Goal: Use online tool/utility: Utilize a website feature to perform a specific function

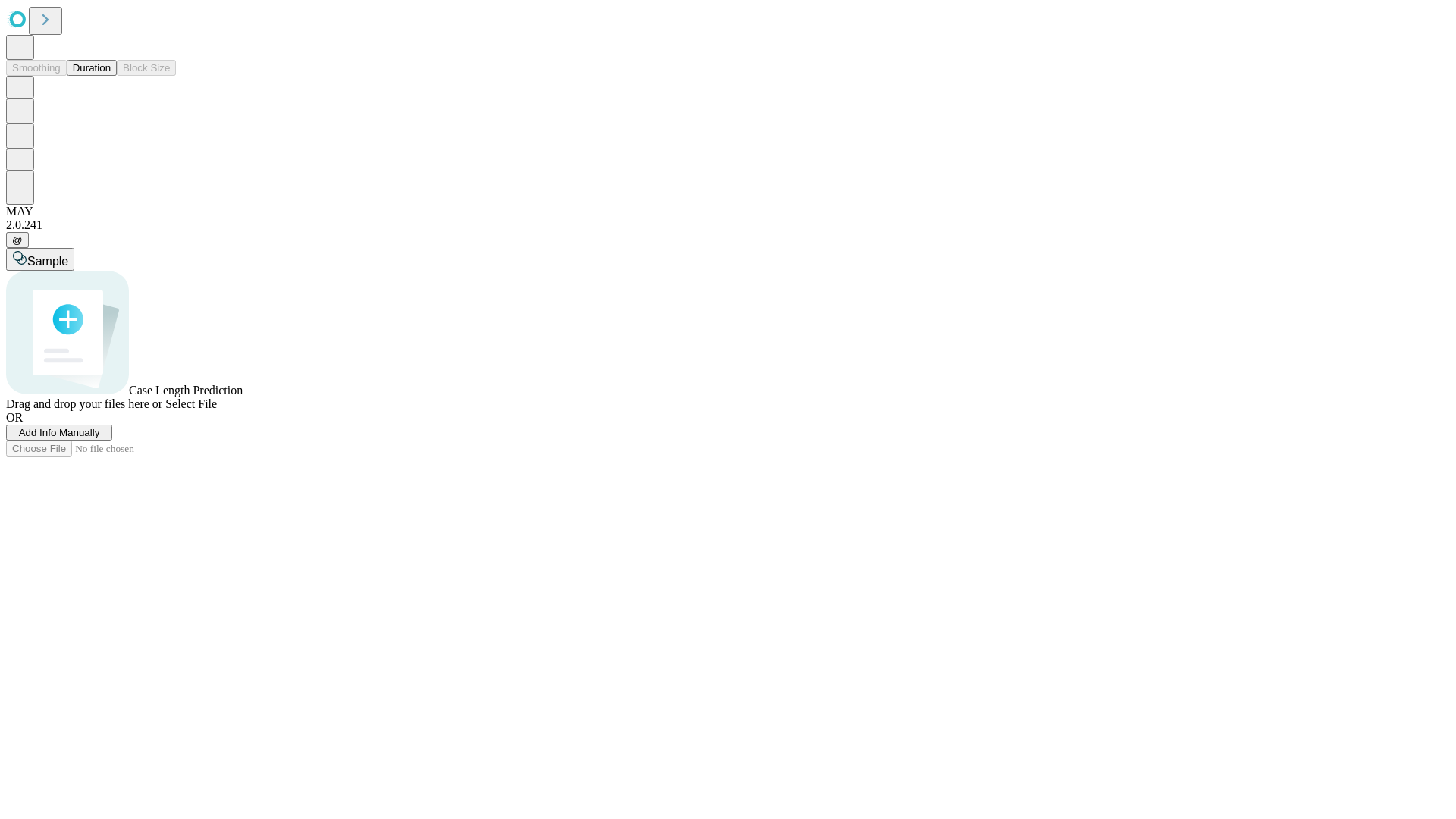
click at [100, 438] on span "Add Info Manually" at bounding box center [59, 432] width 81 height 11
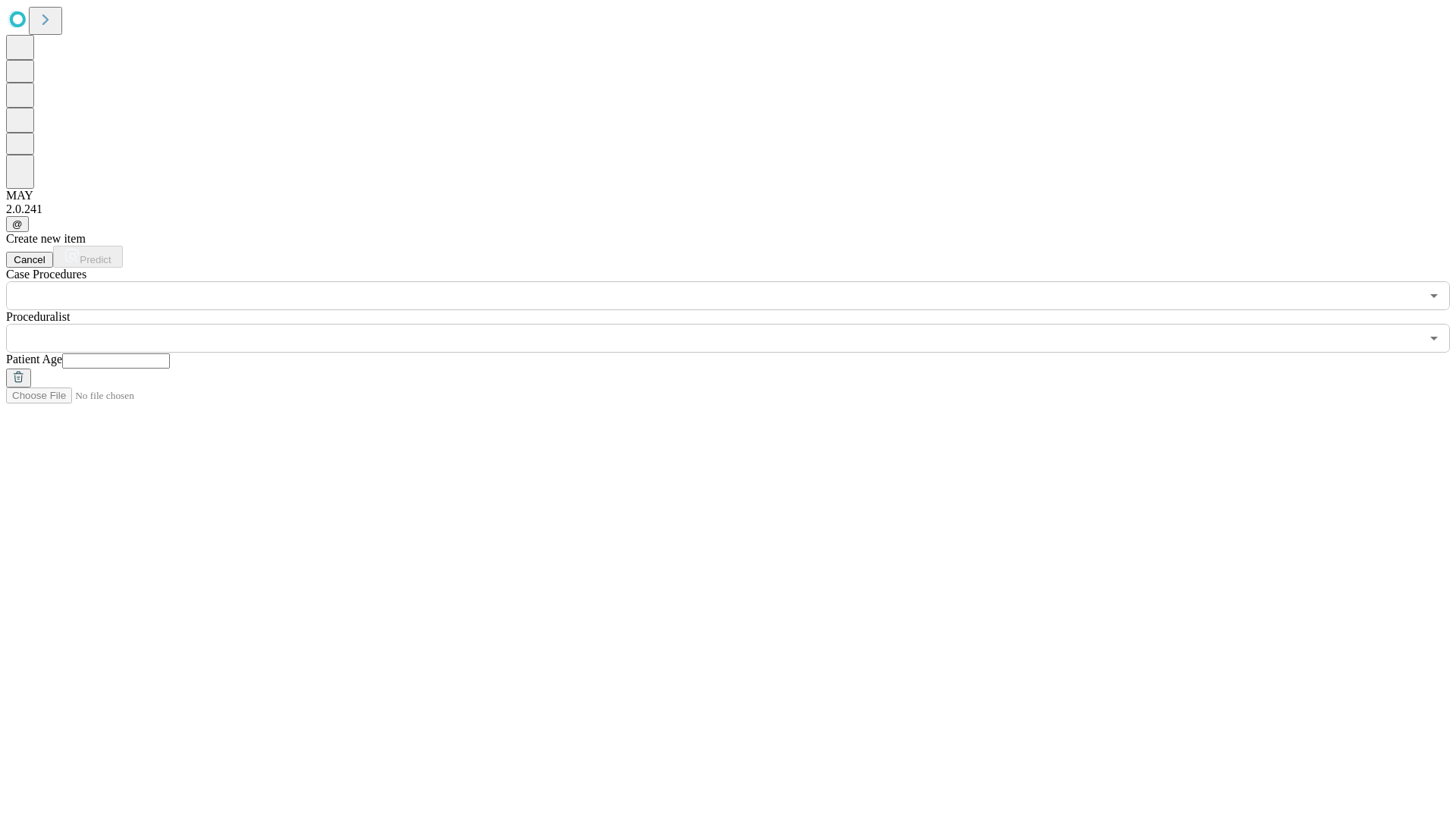
click at [169, 353] on input "text" at bounding box center [116, 361] width 108 height 15
type input "**"
click at [739, 323] on input "text" at bounding box center [713, 338] width 1414 height 29
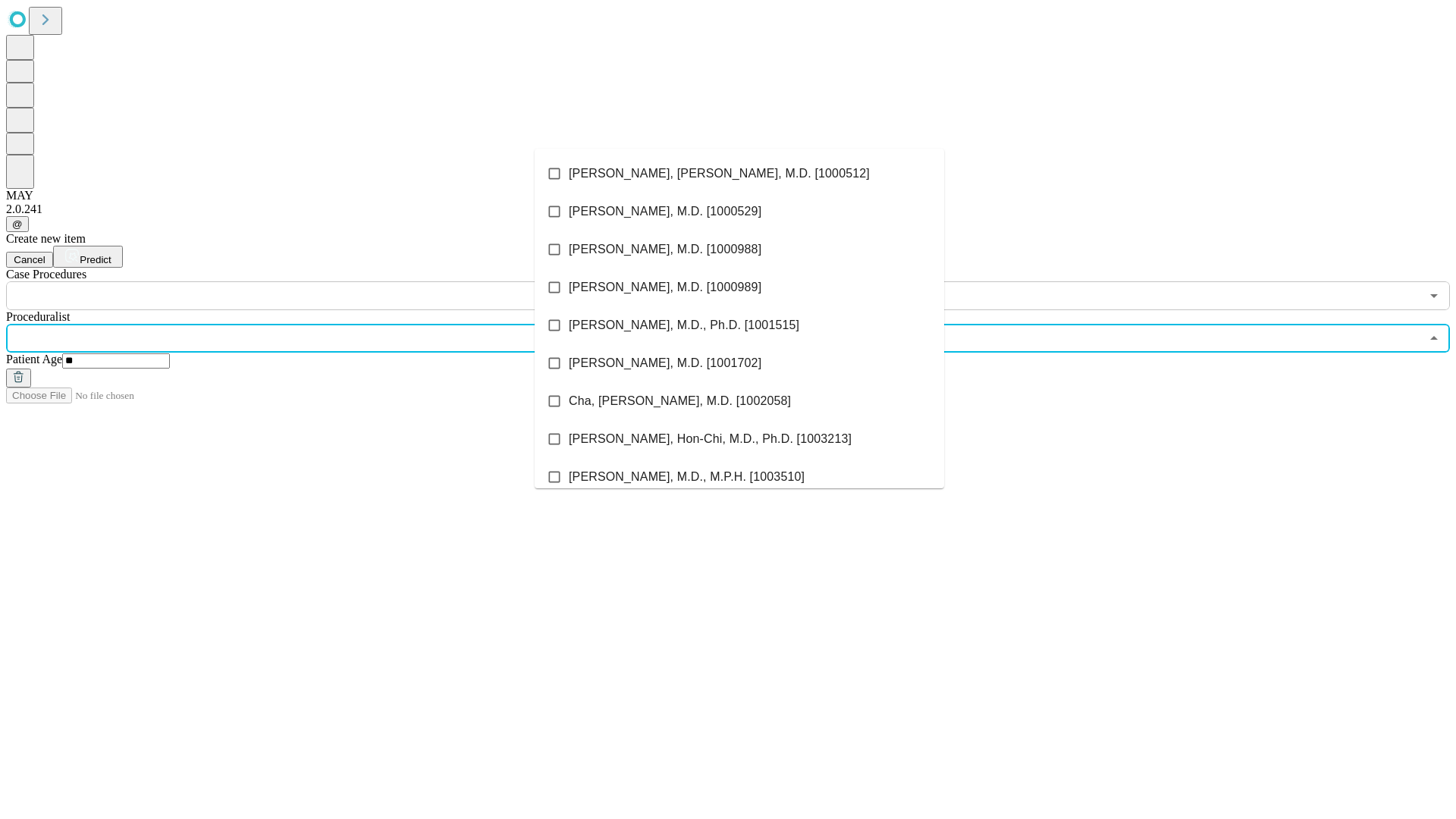
click at [740, 174] on li "[PERSON_NAME], [PERSON_NAME], M.D. [1000512]" at bounding box center [740, 174] width 409 height 38
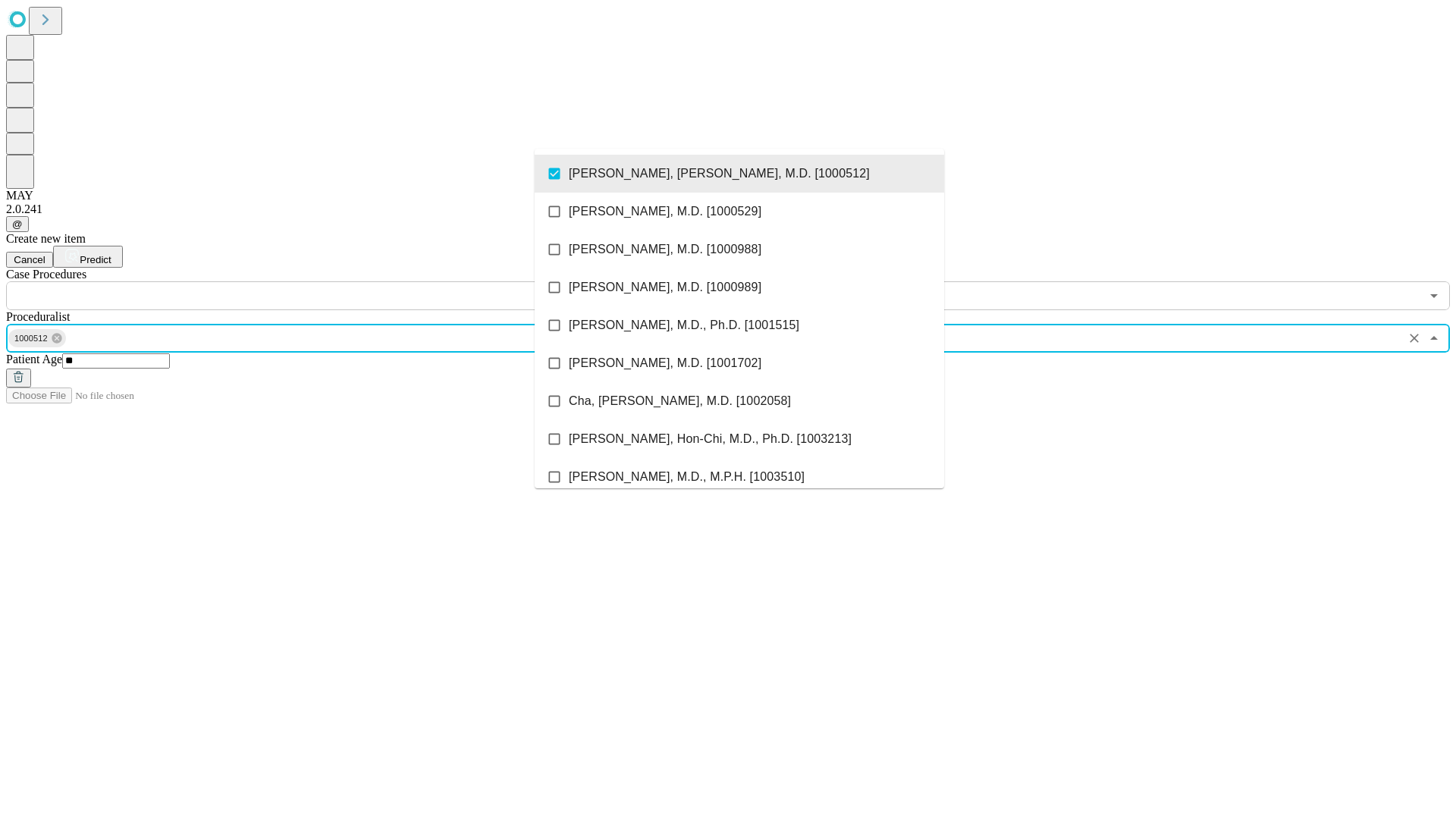
click at [318, 282] on input "text" at bounding box center [713, 296] width 1414 height 29
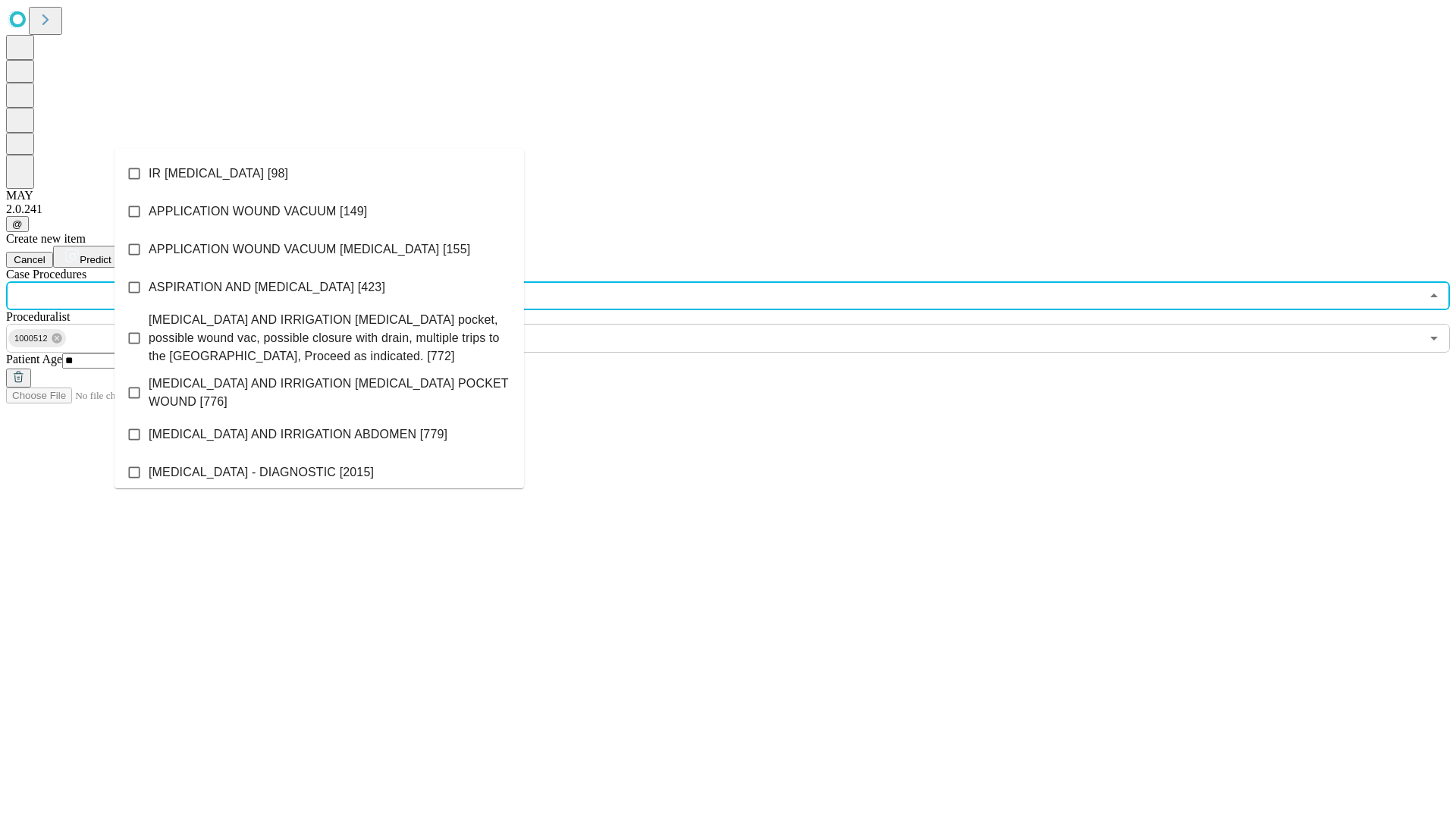
click at [319, 174] on li "IR [MEDICAL_DATA] [98]" at bounding box center [319, 174] width 409 height 38
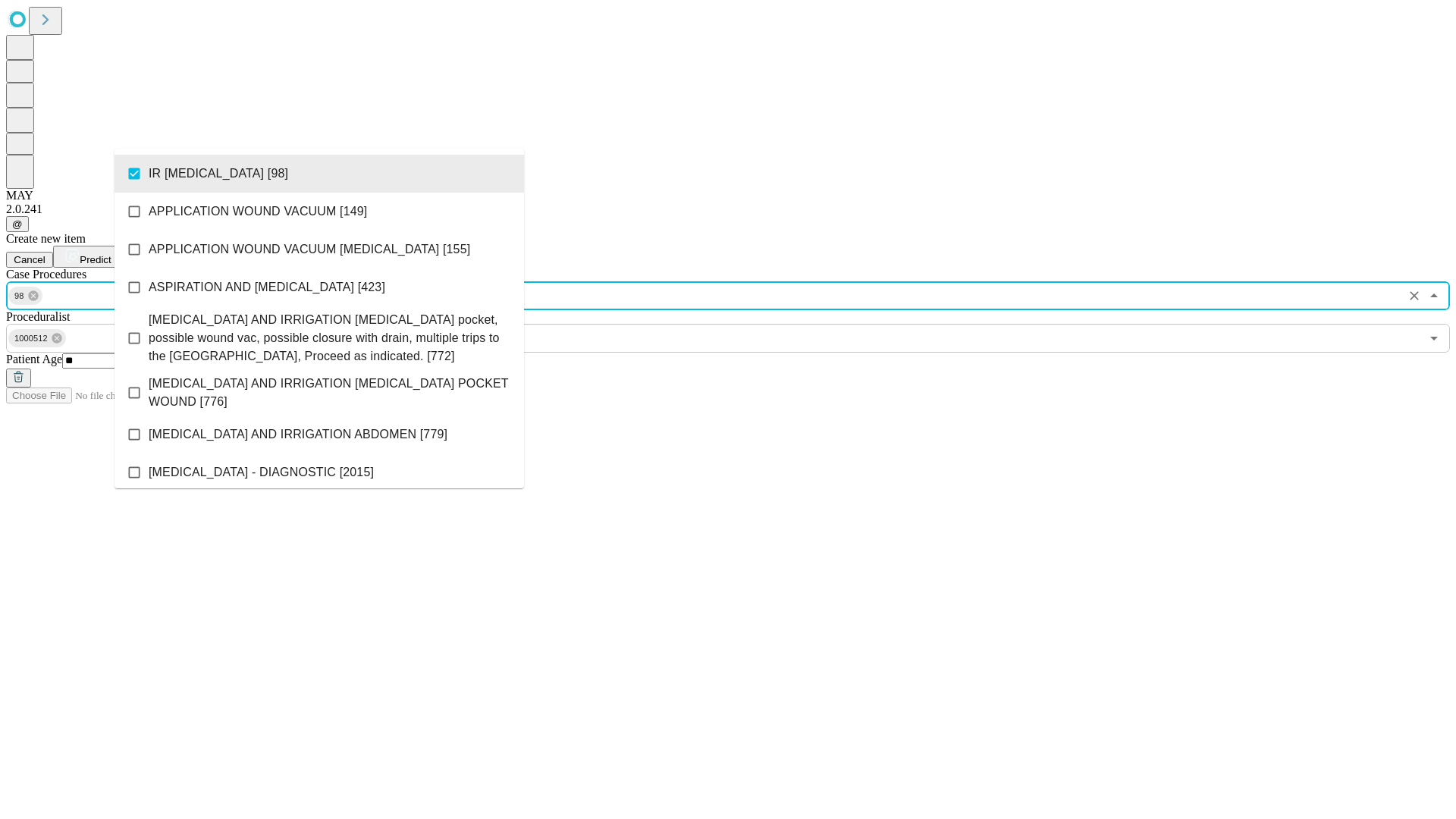
click at [110, 254] on span "Predict" at bounding box center [95, 259] width 31 height 11
